Goal: Check status: Check status

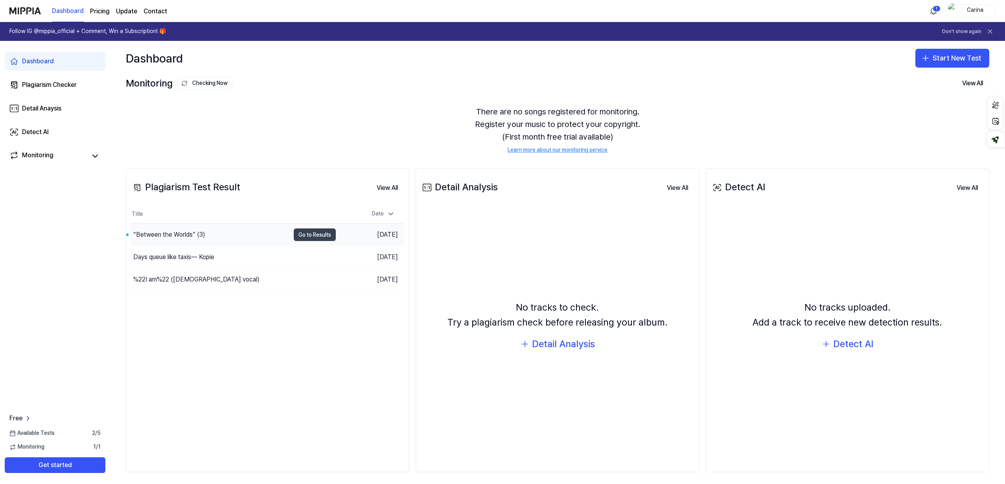
click at [309, 233] on button "Go to Results" at bounding box center [315, 234] width 42 height 13
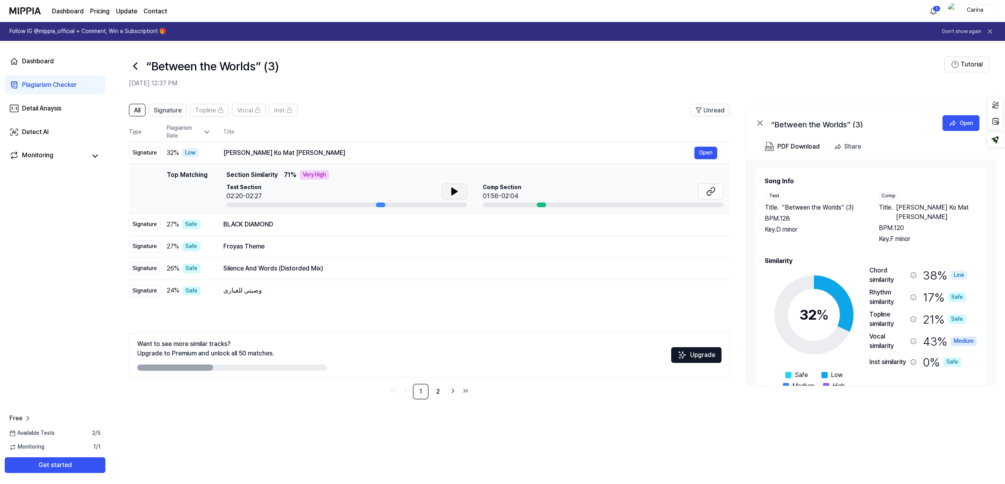
click at [454, 191] on icon at bounding box center [455, 191] width 6 height 7
click at [706, 192] on icon at bounding box center [710, 191] width 9 height 9
click at [454, 189] on icon at bounding box center [454, 191] width 9 height 9
click at [713, 192] on icon at bounding box center [712, 190] width 5 height 5
click at [706, 248] on button "Open" at bounding box center [706, 246] width 23 height 13
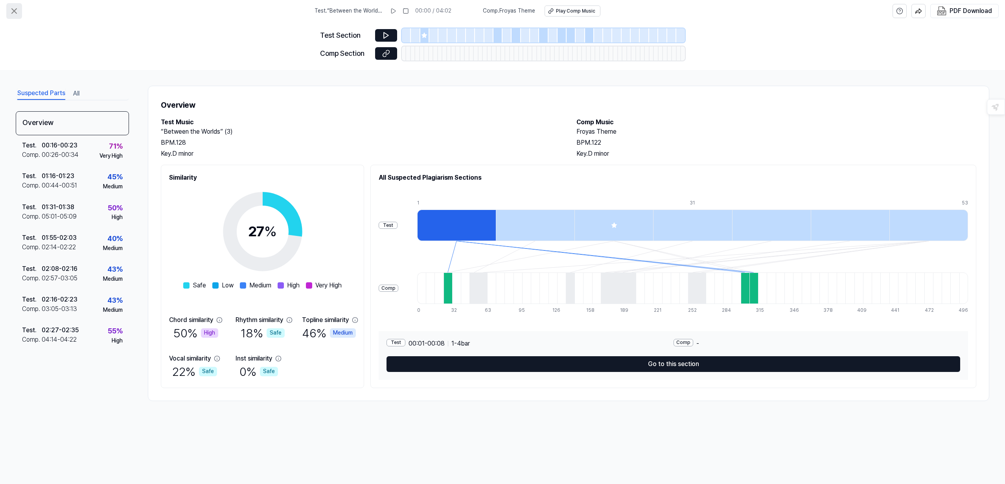
click at [13, 9] on icon at bounding box center [13, 10] width 9 height 9
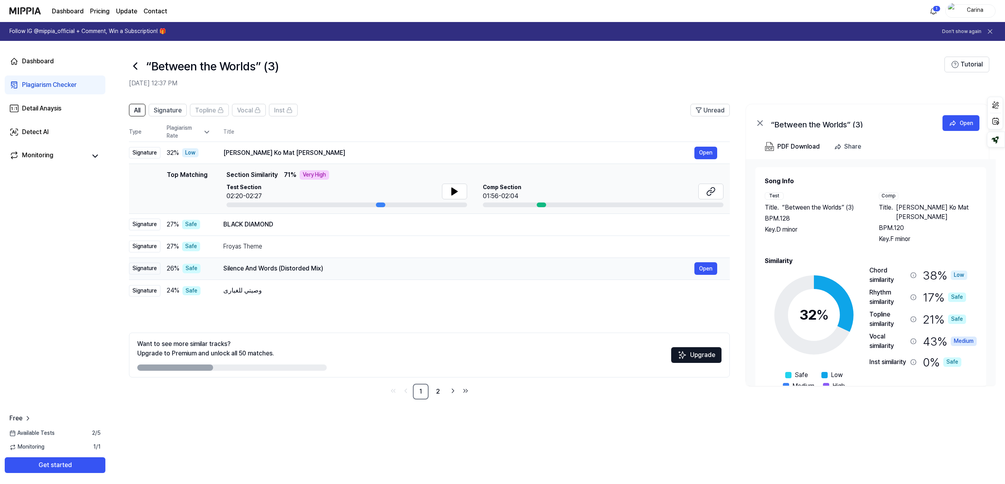
click at [230, 268] on div "Silence And Words (Distorded Mix)" at bounding box center [458, 268] width 471 height 9
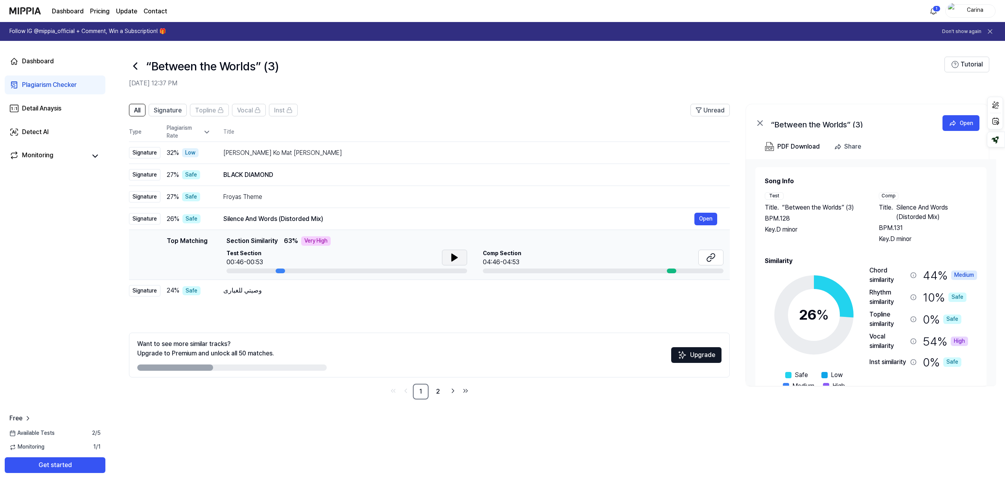
click at [453, 258] on icon at bounding box center [455, 257] width 6 height 7
click at [453, 258] on icon at bounding box center [454, 257] width 9 height 9
click at [707, 258] on icon at bounding box center [709, 258] width 5 height 5
click at [452, 258] on icon at bounding box center [455, 257] width 6 height 7
click at [929, 342] on div "54 % High" at bounding box center [945, 341] width 45 height 19
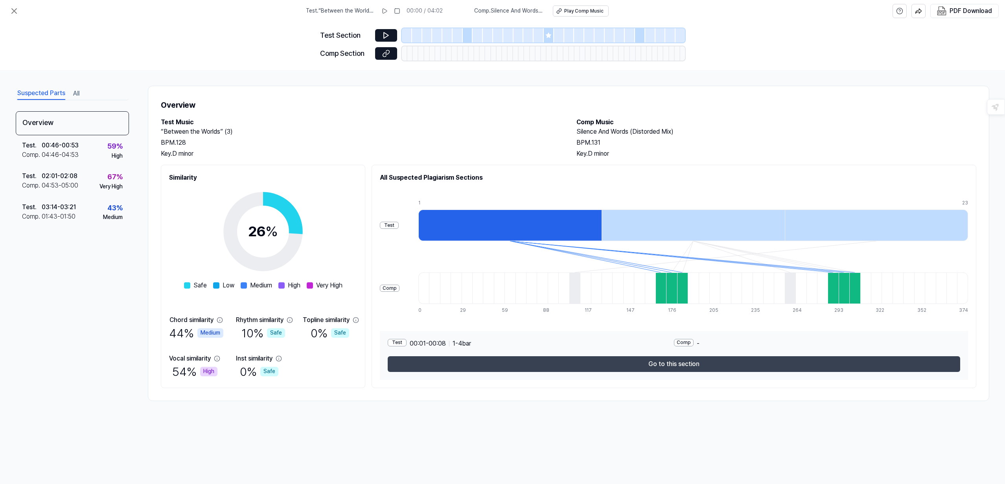
click at [682, 364] on button "Go to this section" at bounding box center [674, 364] width 573 height 16
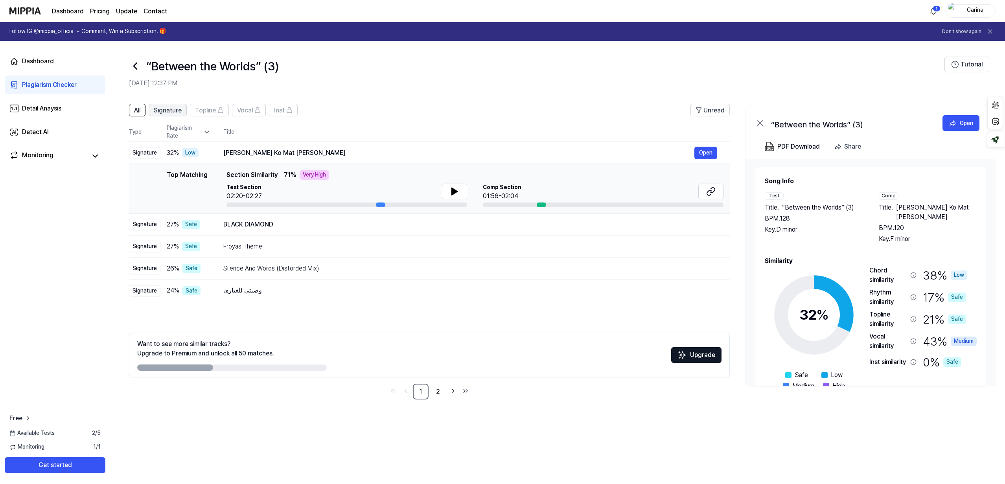
click at [169, 111] on span "Signature" at bounding box center [168, 110] width 28 height 9
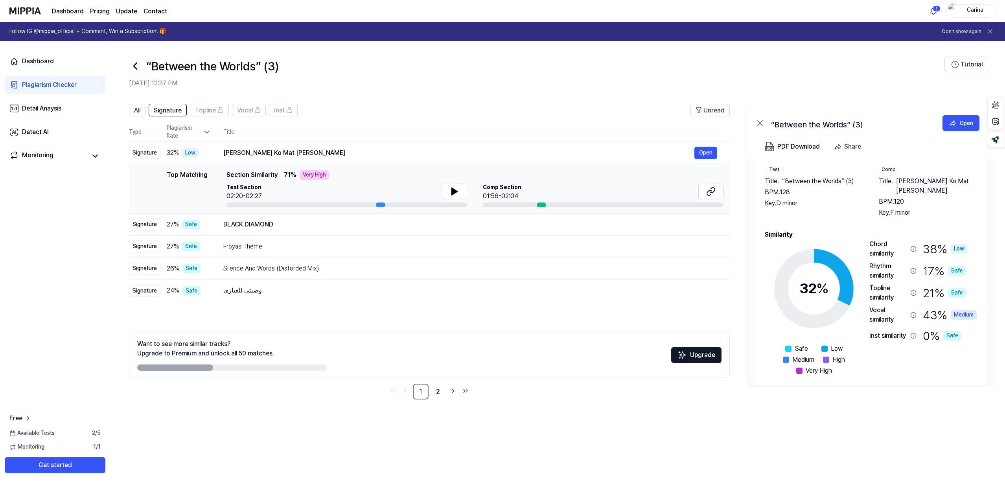
scroll to position [33, 0]
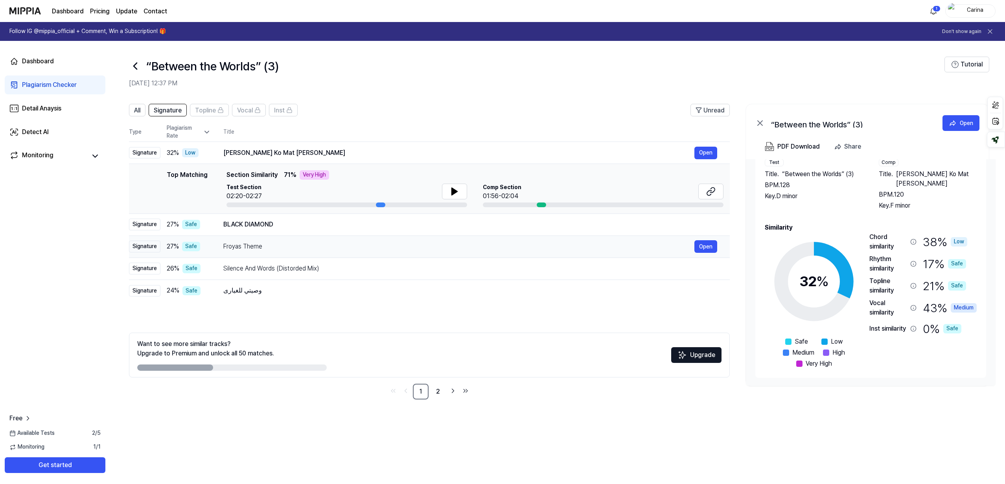
click at [292, 249] on div "Froyas Theme" at bounding box center [458, 246] width 471 height 9
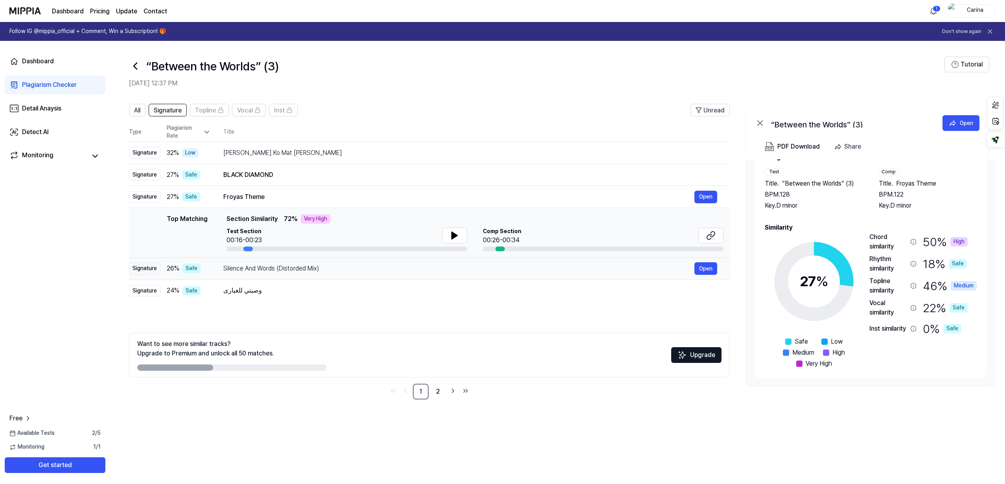
click at [293, 271] on div "Silence And Words (Distorded Mix)" at bounding box center [458, 268] width 471 height 9
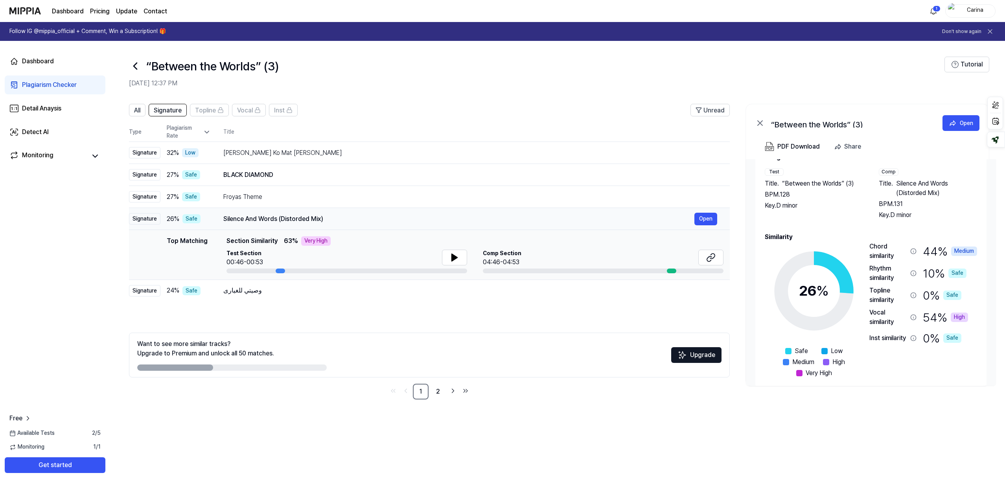
scroll to position [33, 0]
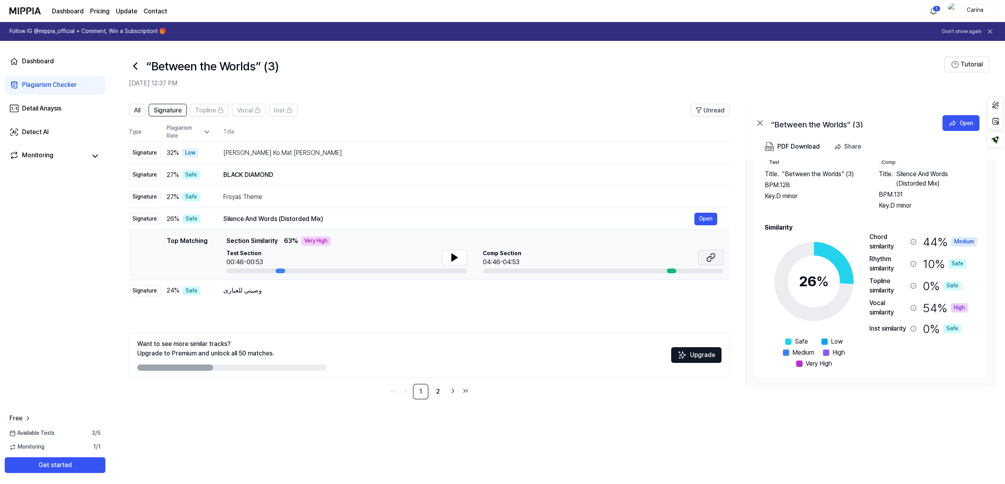
click at [711, 256] on icon at bounding box center [710, 257] width 9 height 9
click at [455, 257] on icon at bounding box center [455, 257] width 6 height 7
click at [455, 257] on icon at bounding box center [456, 257] width 2 height 6
click at [709, 258] on icon at bounding box center [710, 257] width 9 height 9
click at [454, 256] on icon at bounding box center [455, 257] width 6 height 7
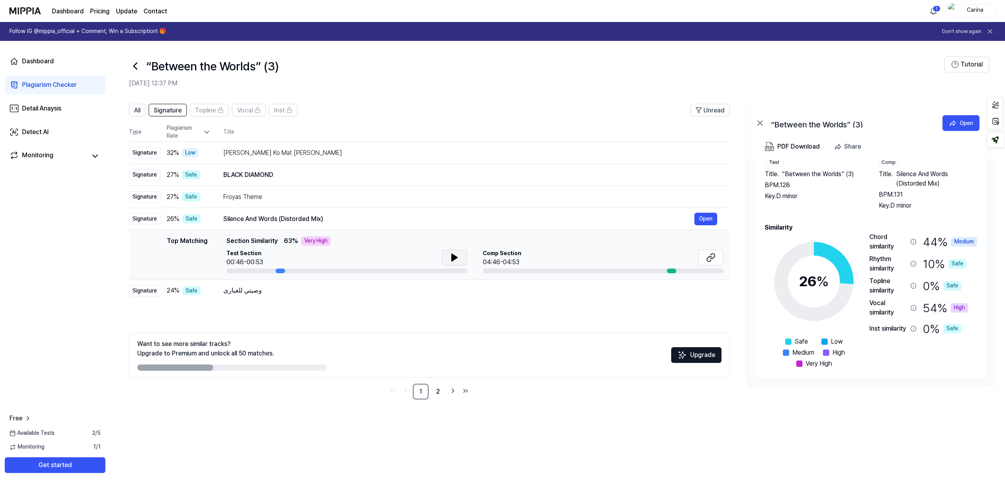
click at [454, 256] on icon at bounding box center [455, 257] width 6 height 7
click at [454, 256] on icon at bounding box center [454, 257] width 9 height 9
click at [303, 293] on div "وصيتي للغيارى" at bounding box center [458, 290] width 471 height 9
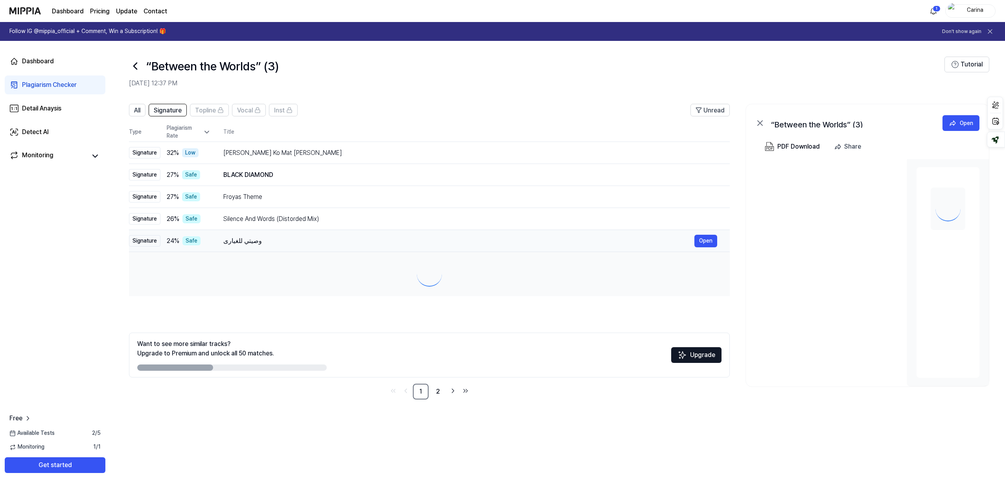
scroll to position [0, 0]
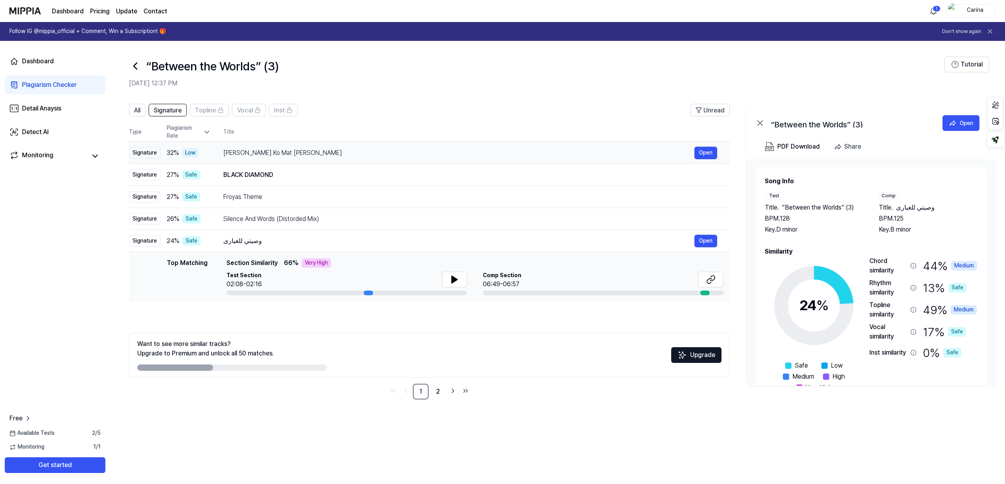
click at [271, 155] on div "[PERSON_NAME] Ko Mat [PERSON_NAME]" at bounding box center [458, 152] width 471 height 9
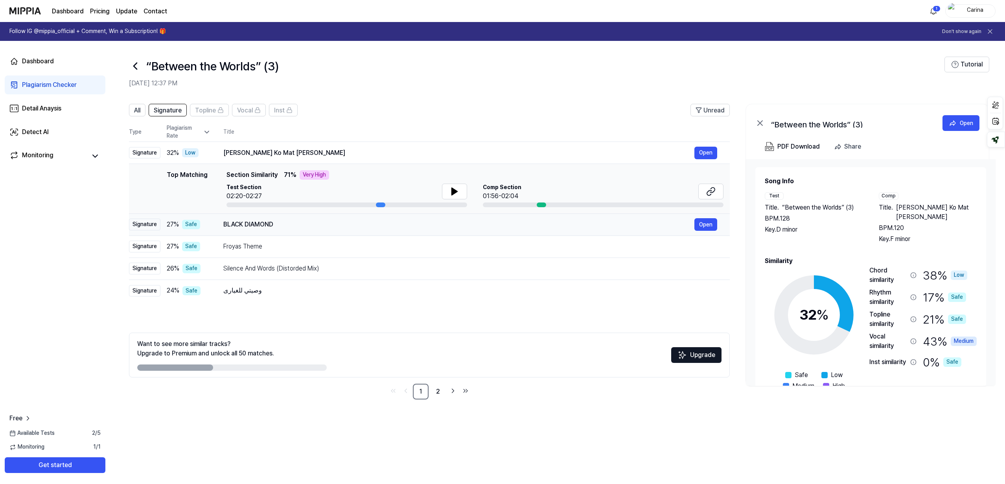
click at [276, 225] on div "BLACK DIAMOND" at bounding box center [458, 224] width 471 height 9
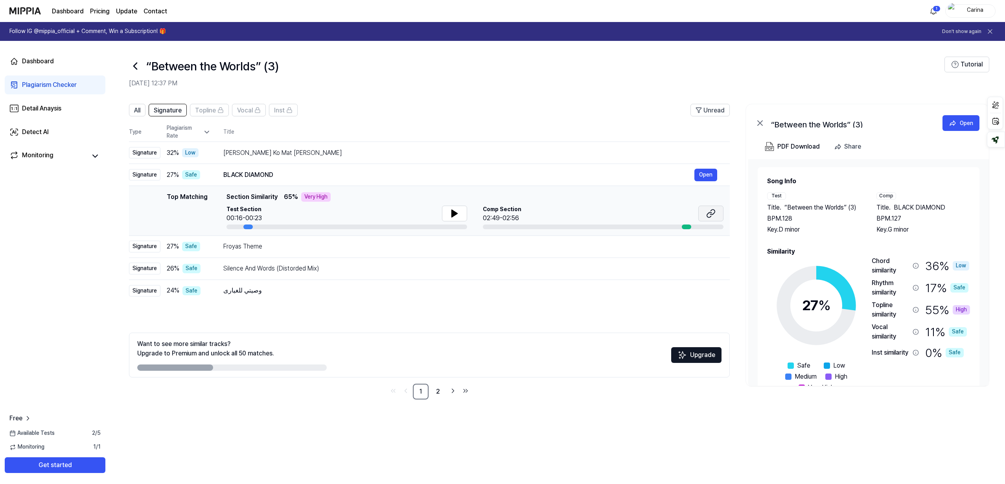
click at [708, 214] on icon at bounding box center [710, 213] width 9 height 9
click at [455, 216] on icon at bounding box center [454, 213] width 9 height 9
click at [38, 133] on div "Detect AI" at bounding box center [35, 131] width 27 height 9
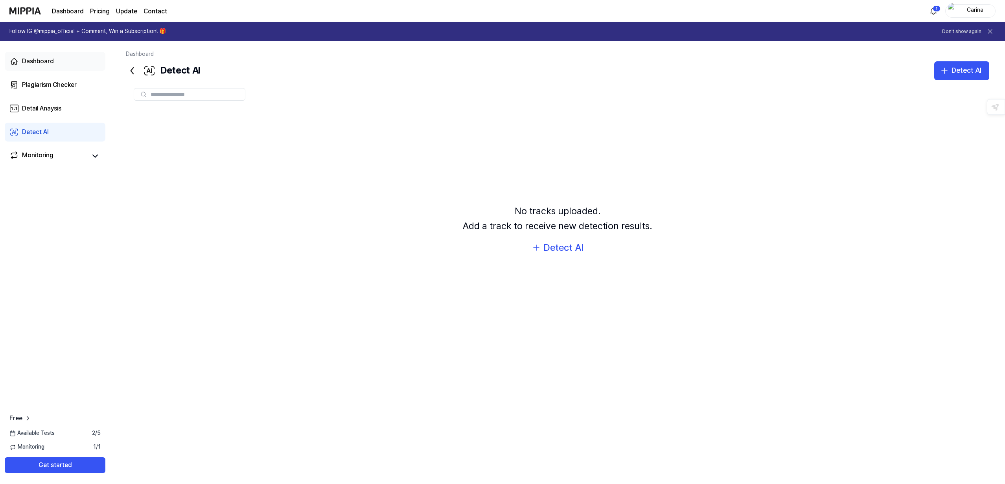
click at [44, 63] on div "Dashboard" at bounding box center [38, 61] width 32 height 9
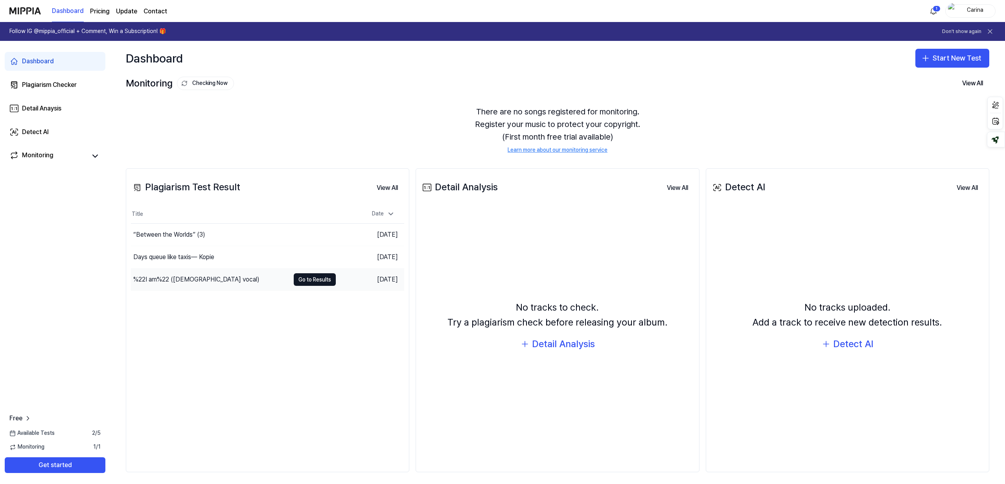
click at [179, 280] on div "%22I am%22 ([DEMOGRAPHIC_DATA] vocal)" at bounding box center [196, 279] width 126 height 9
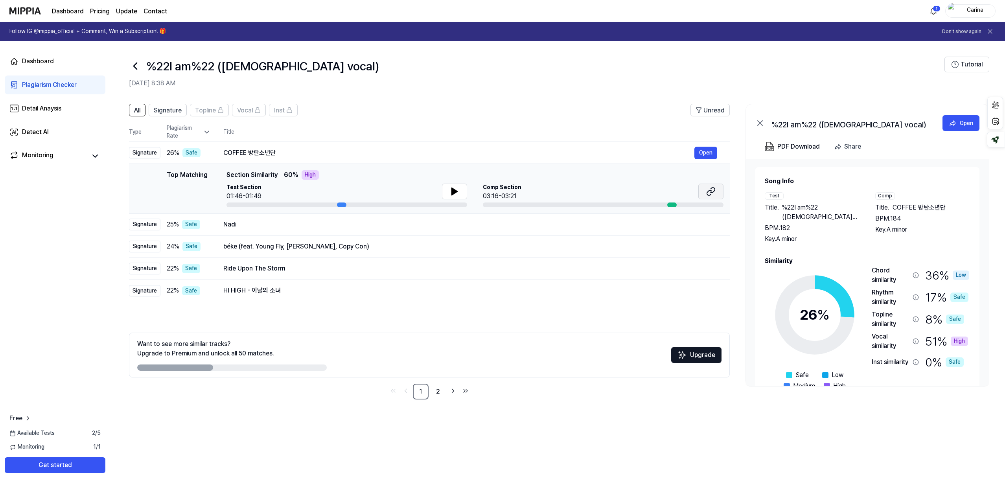
click at [705, 192] on button at bounding box center [710, 192] width 25 height 16
click at [453, 193] on icon at bounding box center [455, 191] width 6 height 7
click at [387, 226] on div "Nadi" at bounding box center [458, 224] width 471 height 9
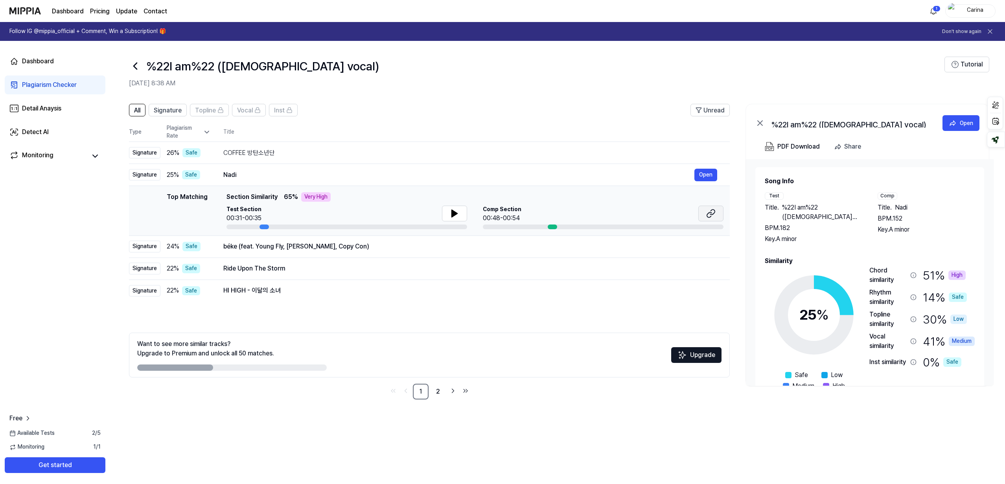
click at [710, 214] on icon at bounding box center [712, 212] width 5 height 5
click at [413, 245] on div "béke (feat. Young Fly, [PERSON_NAME], Copy Con)" at bounding box center [458, 246] width 471 height 9
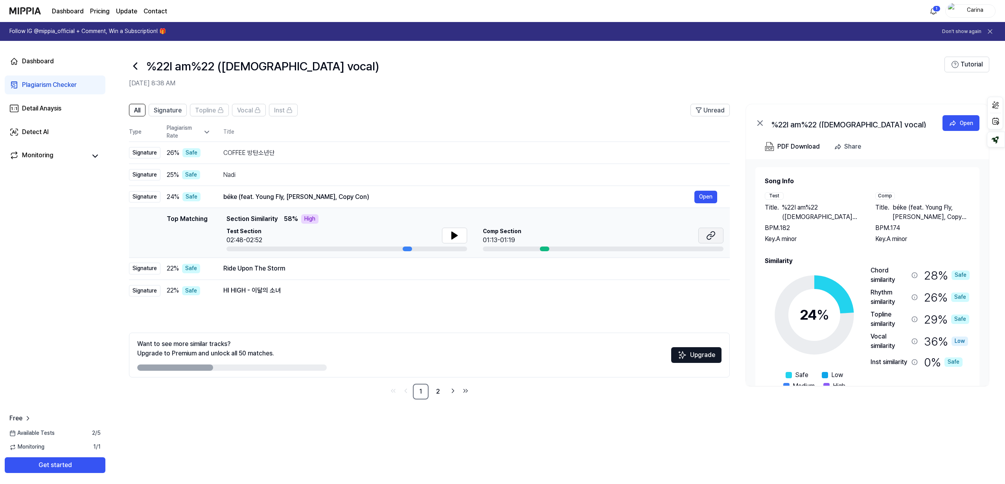
click at [706, 239] on icon at bounding box center [710, 235] width 9 height 9
click at [433, 270] on div "Ride Upon The Storm" at bounding box center [458, 268] width 471 height 9
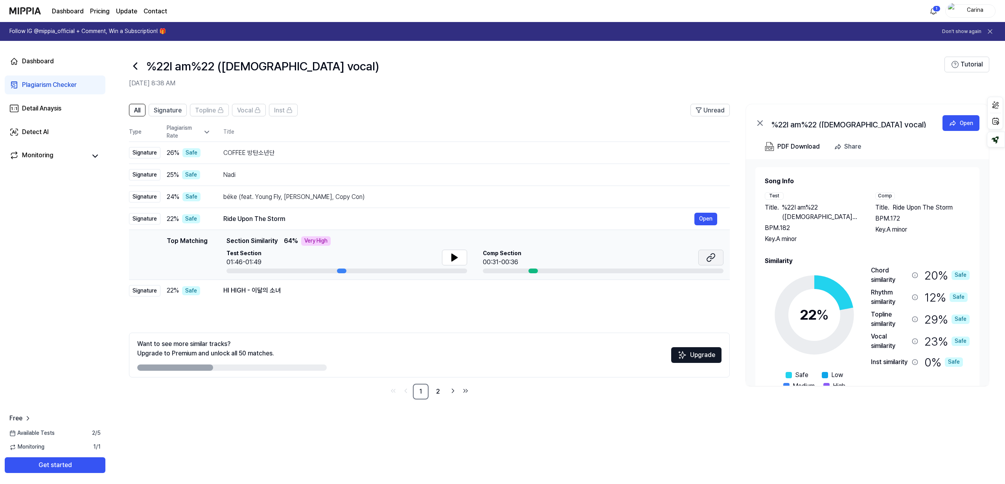
click at [712, 255] on icon at bounding box center [710, 257] width 9 height 9
click at [454, 258] on icon at bounding box center [455, 257] width 6 height 7
click at [399, 293] on div "HI HIGH - 이달의 소녀" at bounding box center [458, 290] width 471 height 9
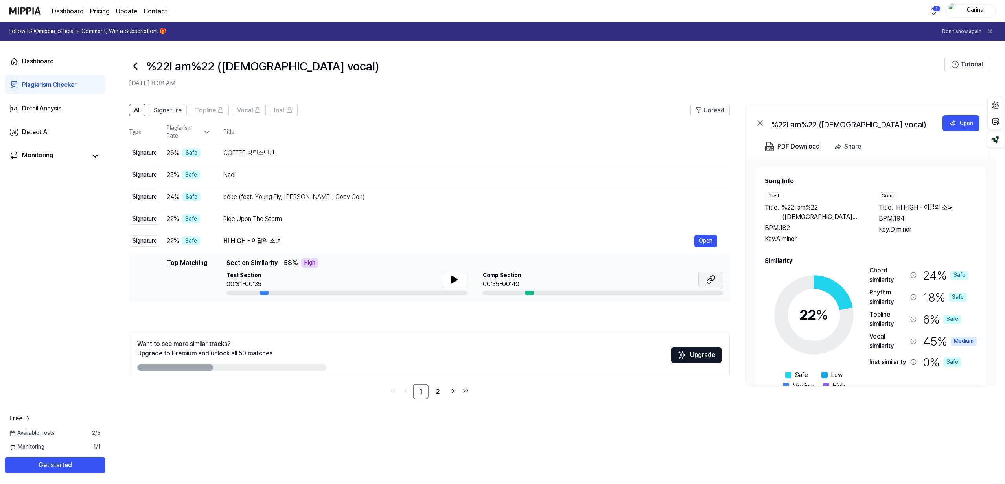
click at [709, 281] on icon at bounding box center [710, 279] width 9 height 9
click at [453, 280] on icon at bounding box center [455, 279] width 6 height 7
click at [443, 316] on div "All Signature Topline Vocal Inst Unread All Signature Topline Vocal Inst Type P…" at bounding box center [429, 252] width 601 height 296
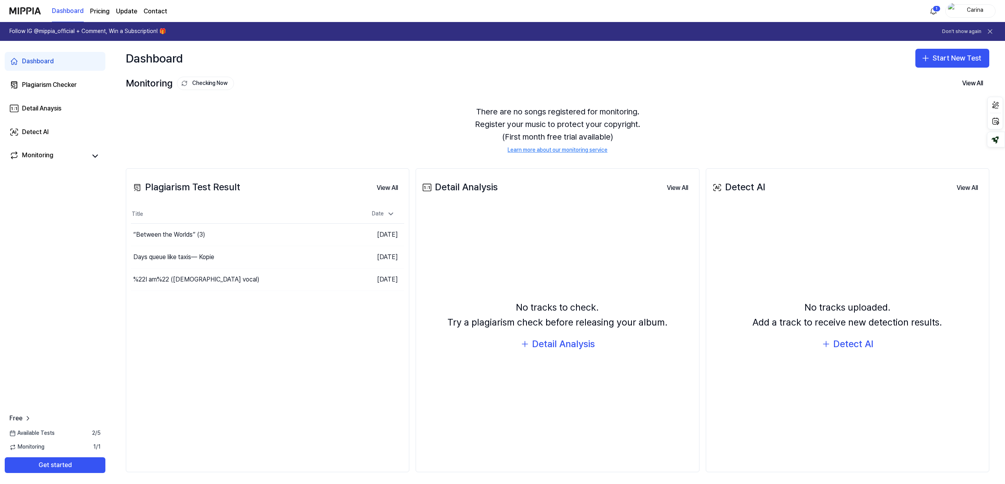
scroll to position [4, 0]
